Goal: Transaction & Acquisition: Purchase product/service

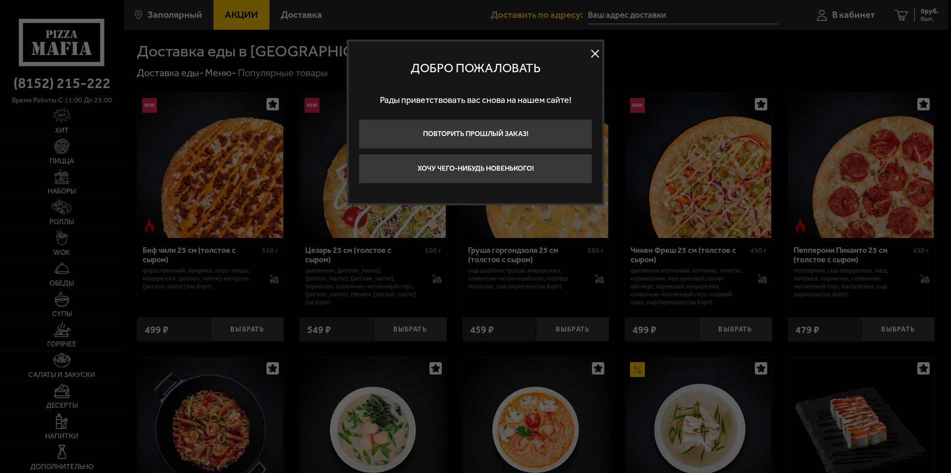
click at [525, 173] on button "Хочу чего-нибудь новенького!" at bounding box center [475, 169] width 234 height 30
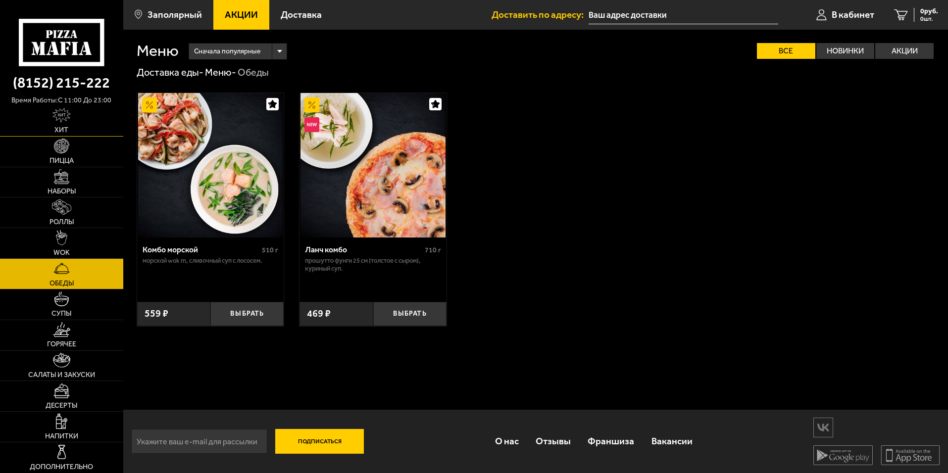
click at [79, 116] on link "Хит" at bounding box center [61, 121] width 123 height 30
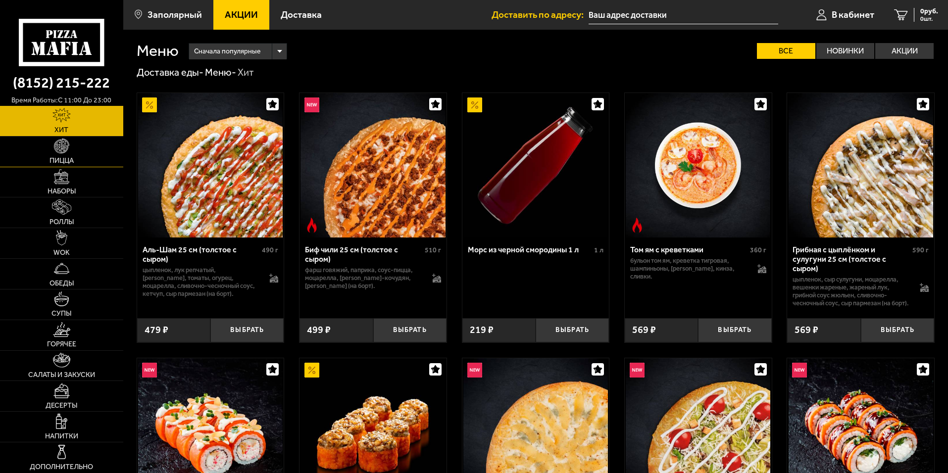
click at [83, 153] on link "Пицца" at bounding box center [61, 152] width 123 height 30
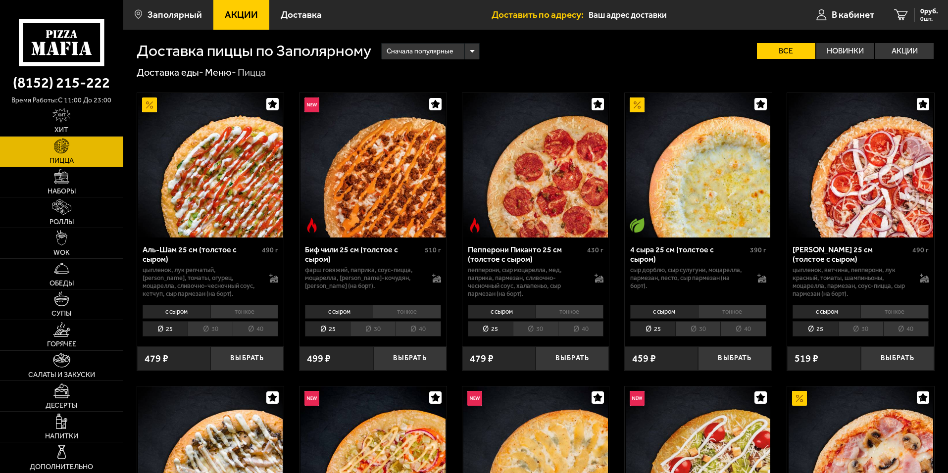
click at [254, 328] on li "40" at bounding box center [256, 328] width 46 height 15
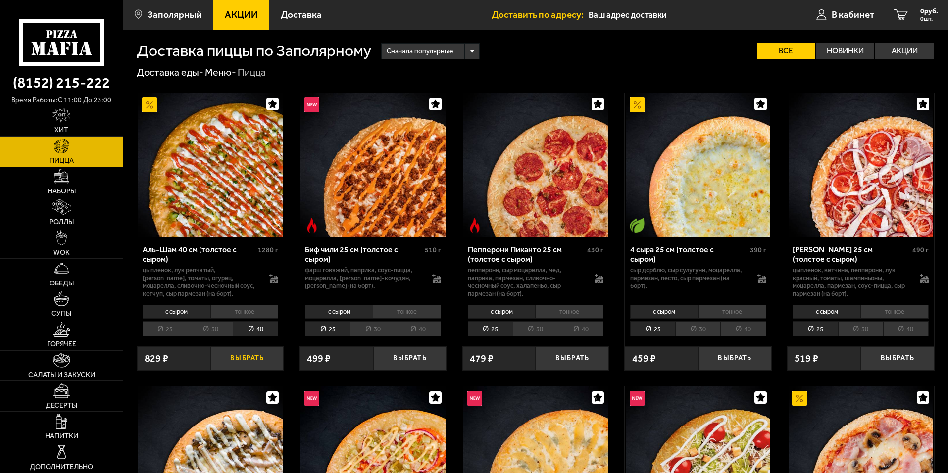
click at [255, 359] on button "Выбрать" at bounding box center [246, 359] width 73 height 24
click at [907, 11] on div "829 руб. 1 шт." at bounding box center [922, 15] width 32 height 14
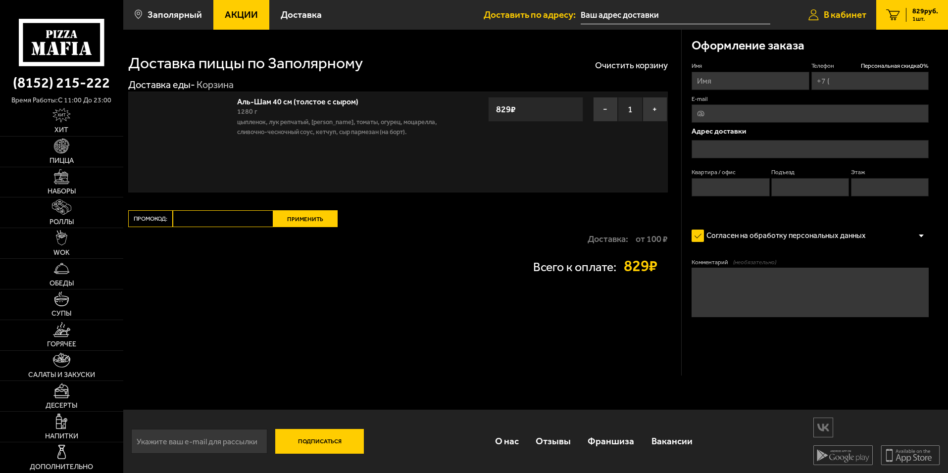
type input "[PHONE_NUMBER]"
type input "[STREET_ADDRESS]"
type input "96"
type input "6"
type input "5"
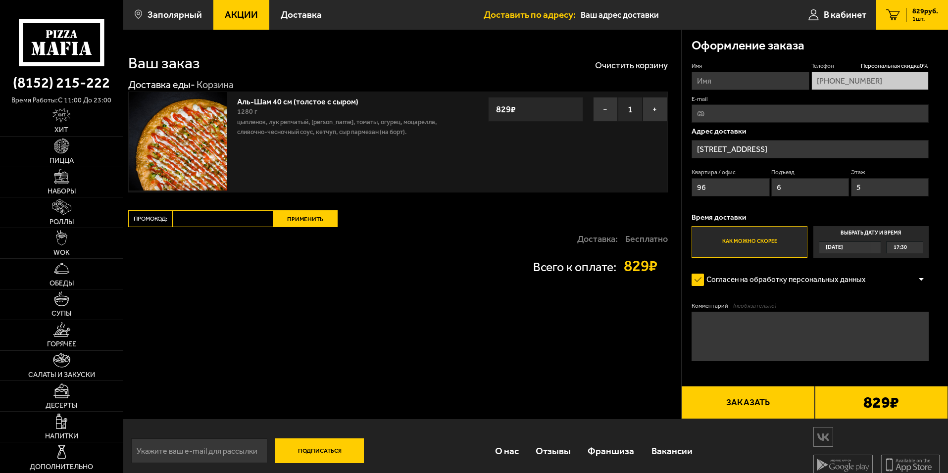
click at [757, 74] on input "Имя" at bounding box center [750, 81] width 117 height 18
type input "[PERSON_NAME]"
type input "[EMAIL_ADDRESS][DOMAIN_NAME]"
click at [751, 190] on input "96" at bounding box center [731, 187] width 78 height 18
click at [851, 206] on div "Имя [PERSON_NAME] скидка 0 % [PHONE_NUMBER] E-mail [EMAIL_ADDRESS][DOMAIN_NAME]…" at bounding box center [810, 160] width 237 height 196
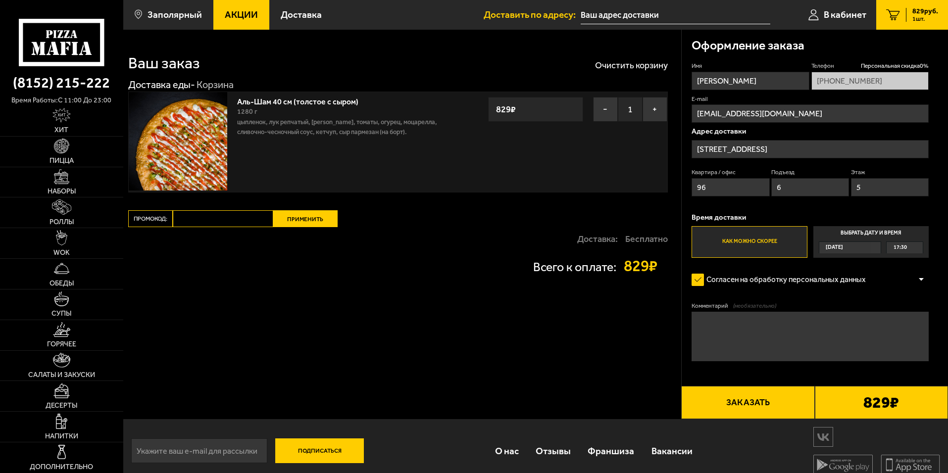
click at [773, 411] on button "Заказать" at bounding box center [747, 403] width 133 height 34
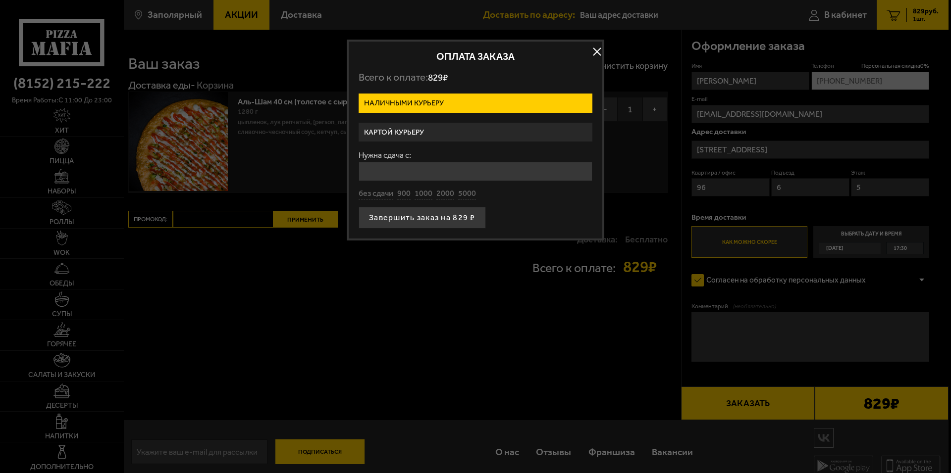
click at [441, 134] on label "Картой курьеру" at bounding box center [475, 132] width 234 height 19
click at [0, 0] on input "Картой курьеру" at bounding box center [0, 0] width 0 height 0
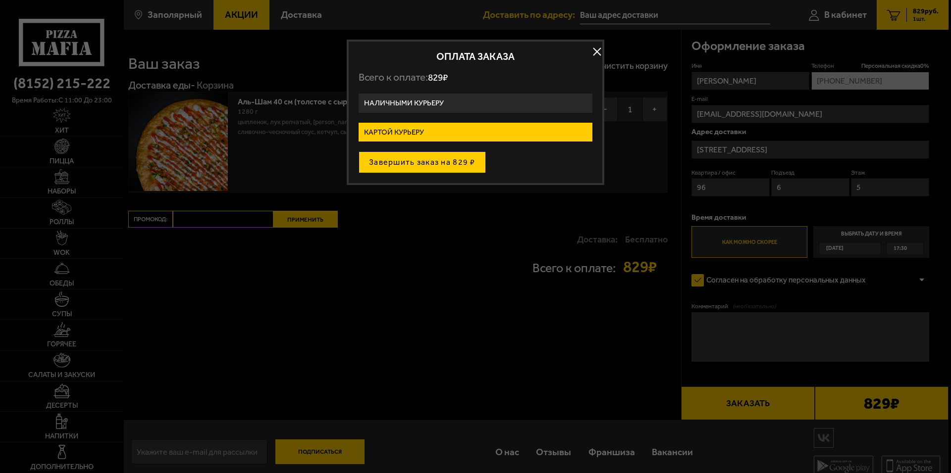
click at [448, 162] on button "Завершить заказ на 829 ₽" at bounding box center [421, 162] width 127 height 22
